Goal: Task Accomplishment & Management: Use online tool/utility

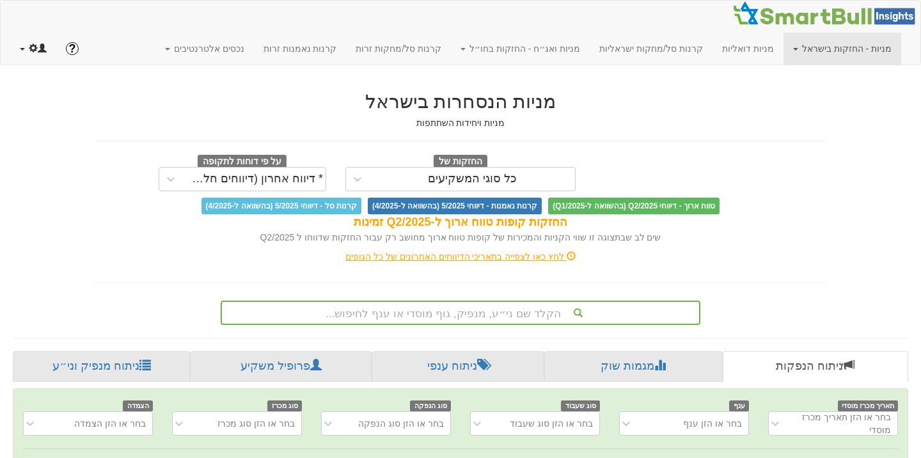
click at [29, 52] on span at bounding box center [33, 47] width 9 height 9
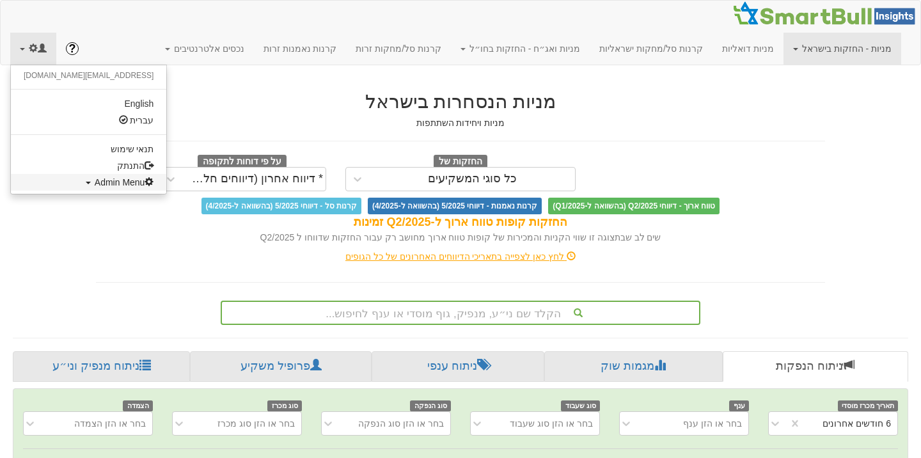
click at [95, 184] on span "Admin Menu" at bounding box center [124, 182] width 59 height 10
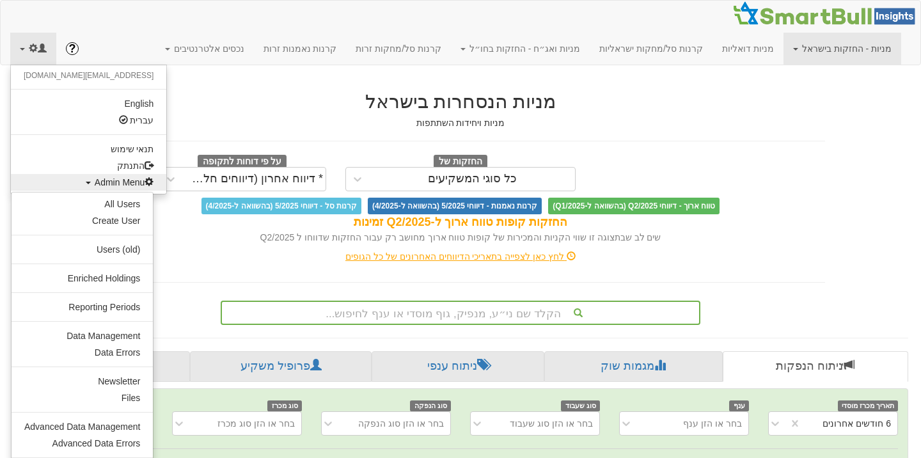
scroll to position [0, 2628]
click at [112, 334] on link "Data Management" at bounding box center [82, 335] width 141 height 17
